Goal: Find specific page/section: Find specific page/section

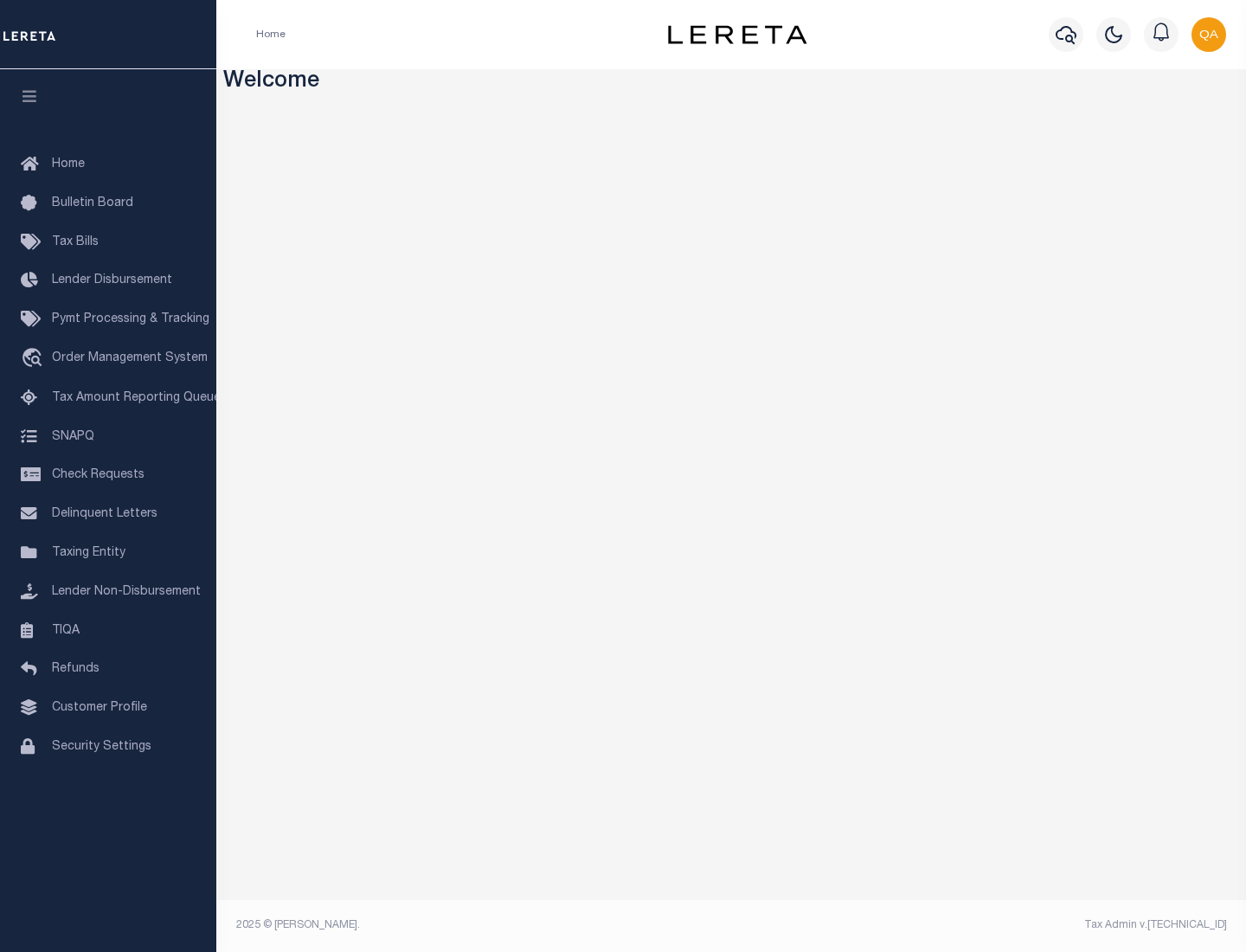
click at [108, 630] on link "TIQA" at bounding box center [108, 630] width 216 height 39
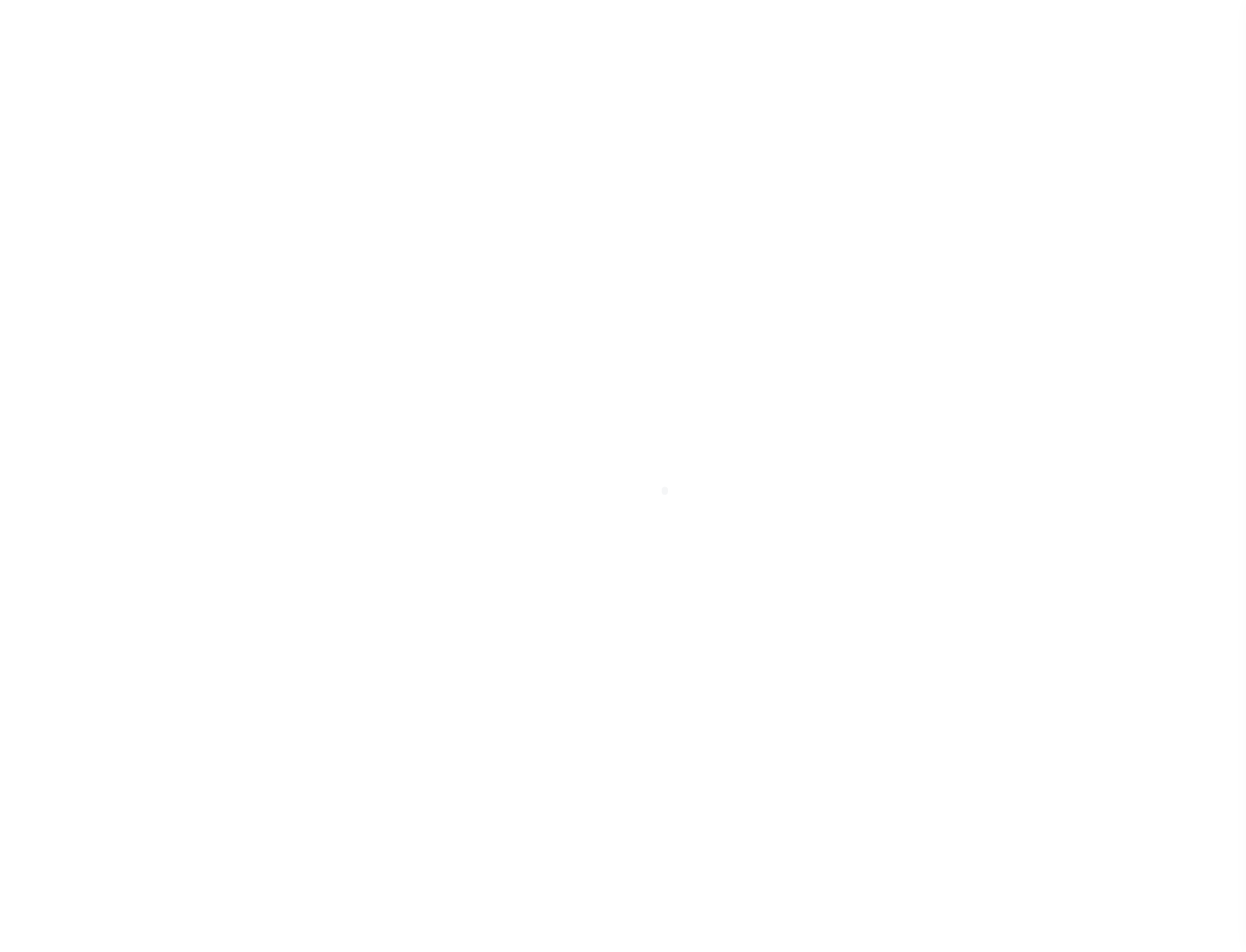
select select "200"
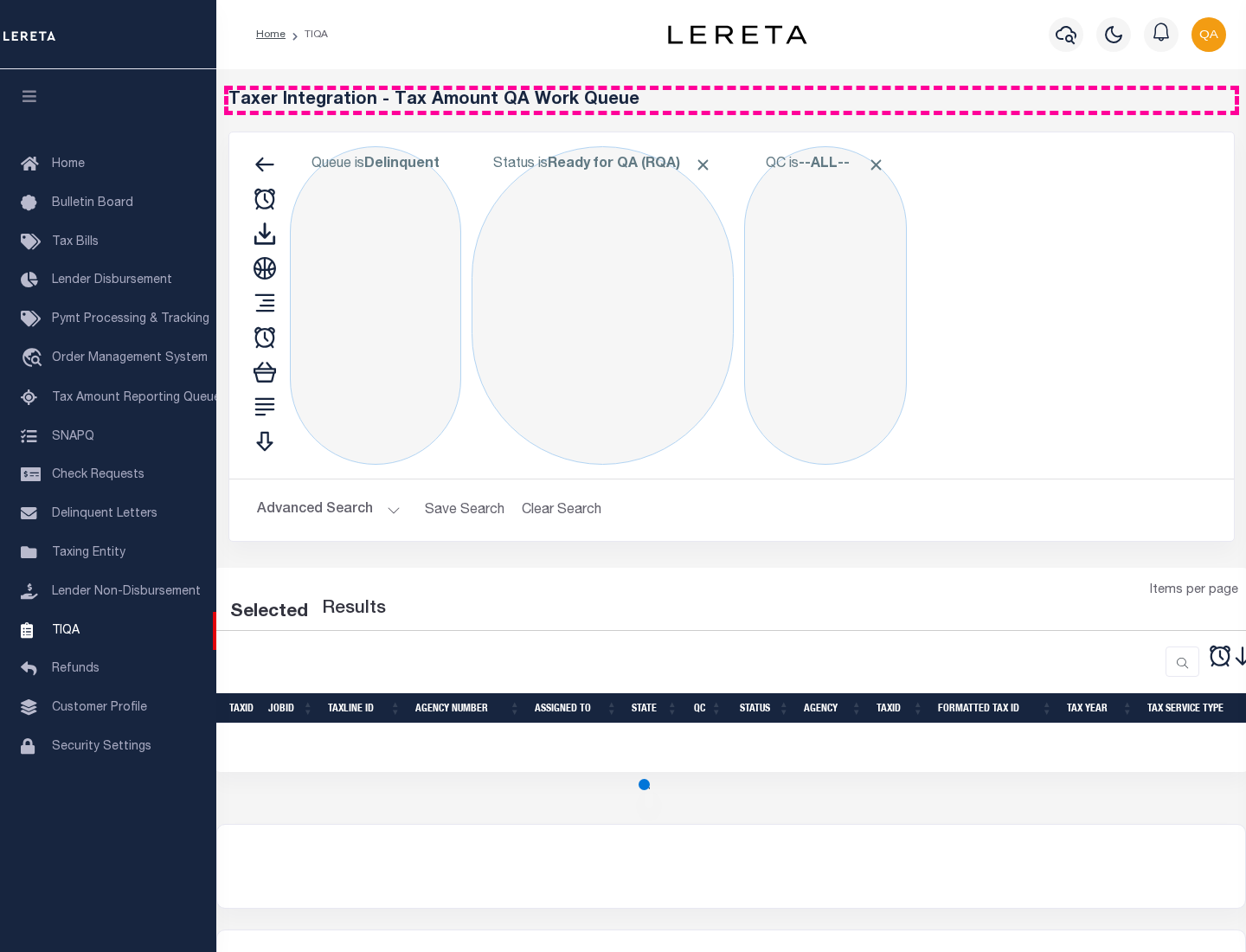
select select "200"
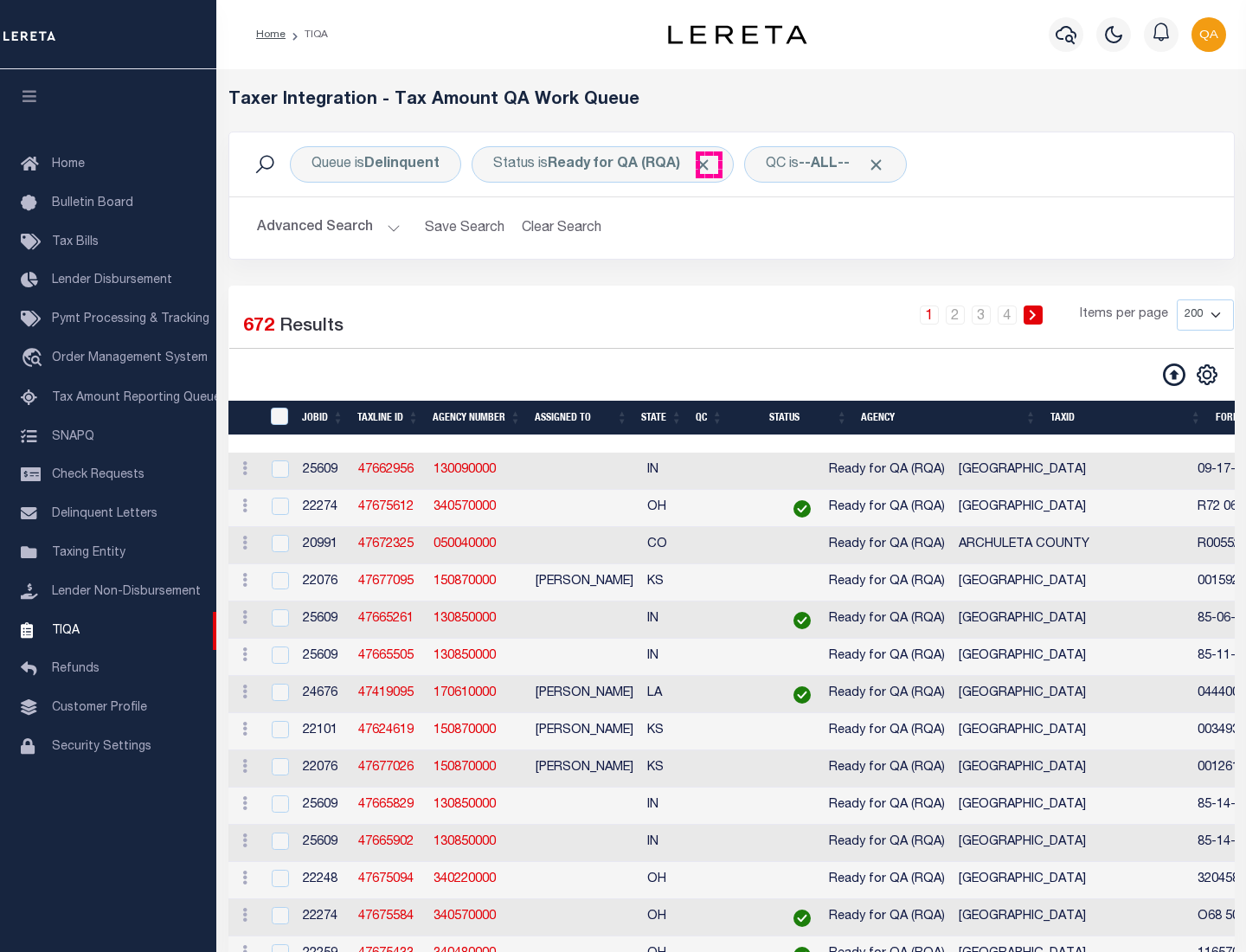
click at [708, 164] on span "Click to Remove" at bounding box center [703, 165] width 18 height 18
